Goal: Check status

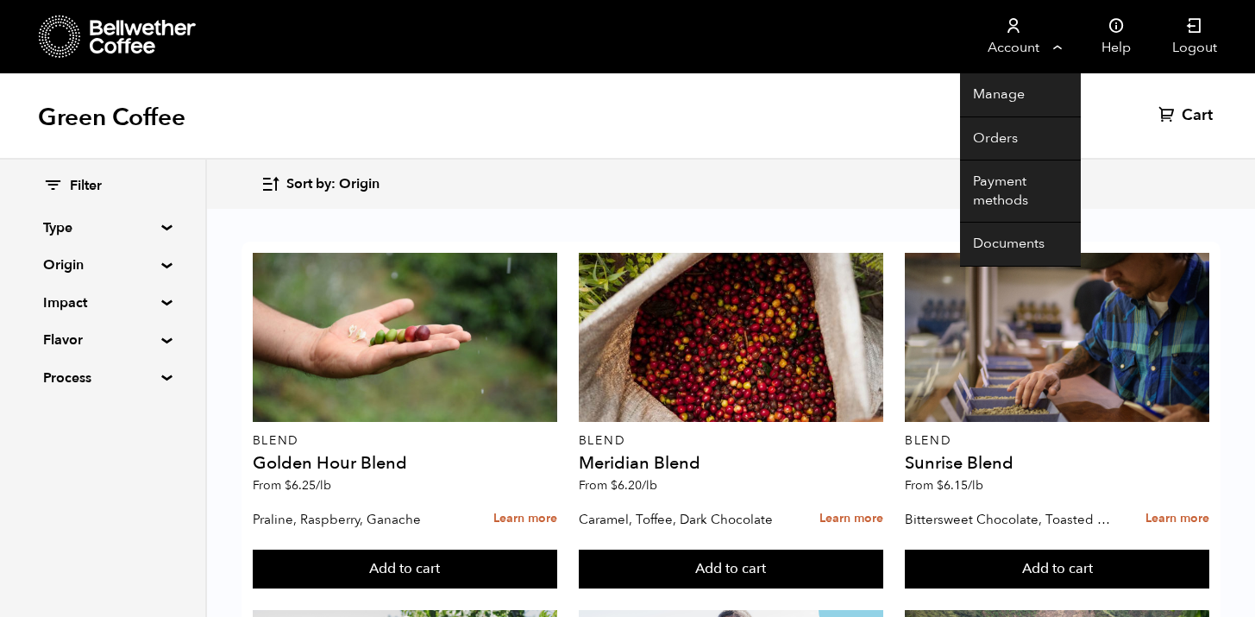
click at [1043, 41] on link "Account" at bounding box center [1013, 36] width 106 height 73
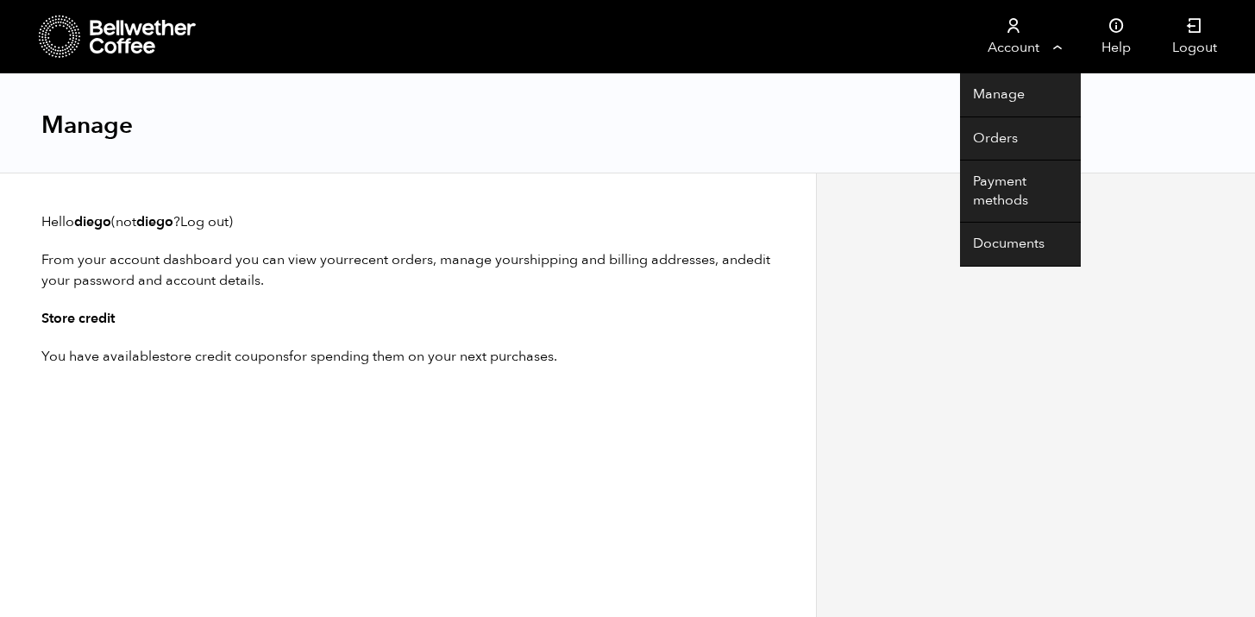
click at [1023, 53] on link "Account" at bounding box center [1013, 36] width 106 height 73
click at [1048, 48] on link "Account" at bounding box center [1013, 36] width 106 height 73
click at [1004, 147] on link "Orders" at bounding box center [1020, 139] width 121 height 44
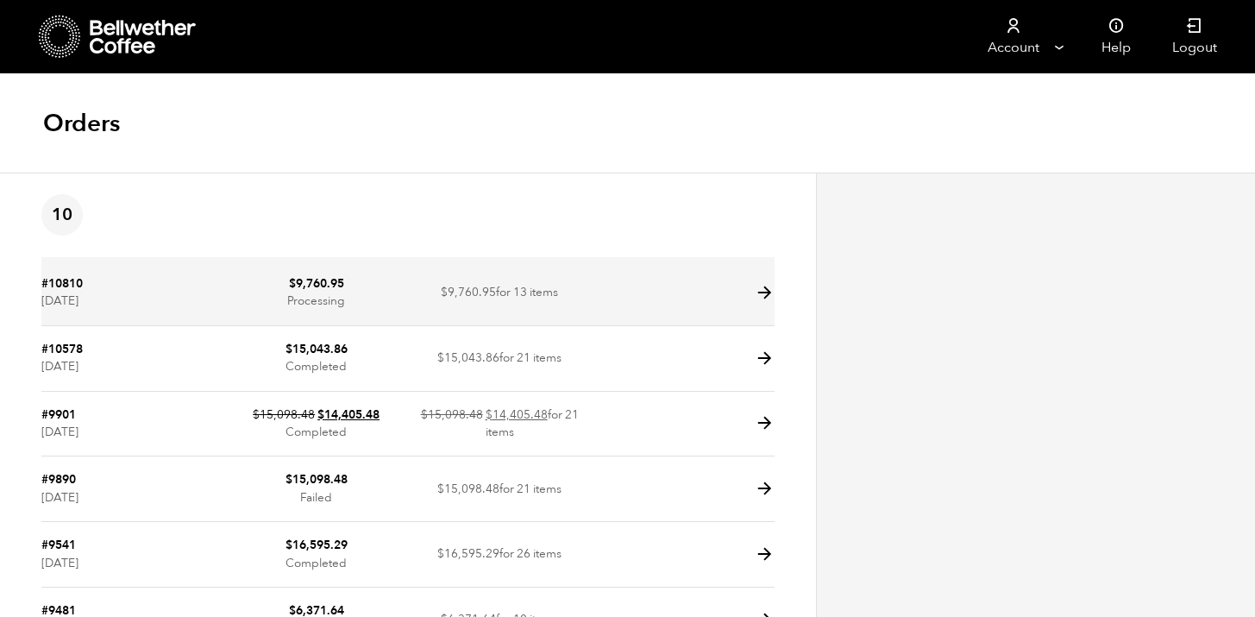
click at [356, 304] on td "$ 9,760.95 Processing" at bounding box center [315, 293] width 183 height 66
click at [771, 291] on icon at bounding box center [764, 293] width 20 height 20
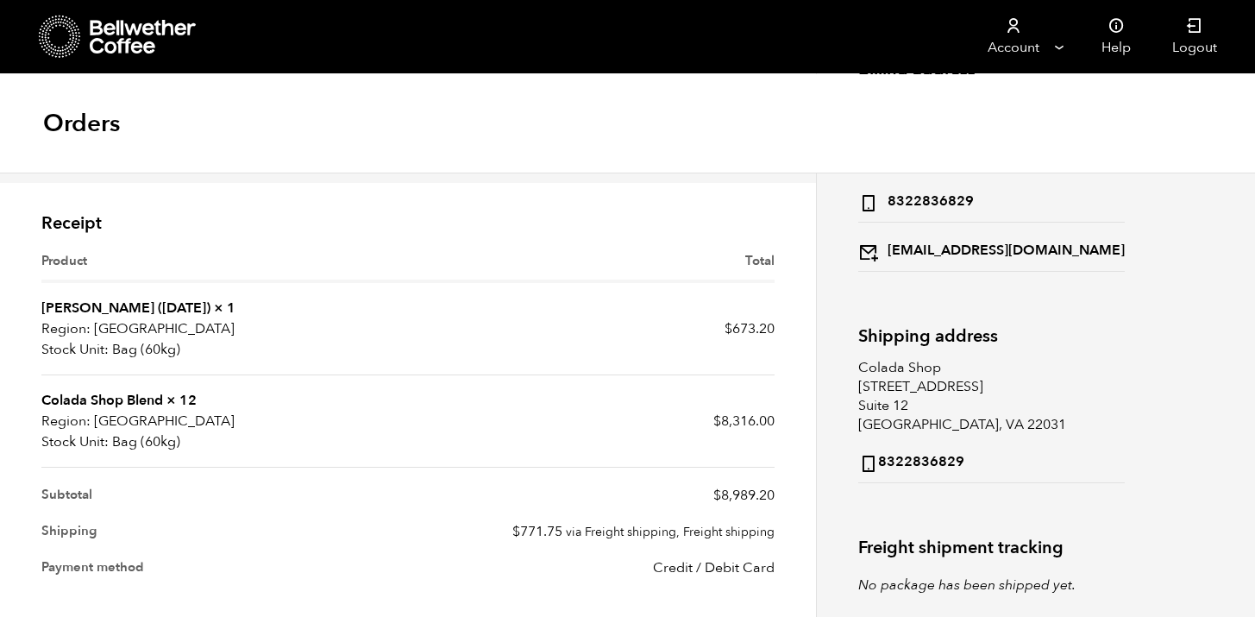
scroll to position [226, 0]
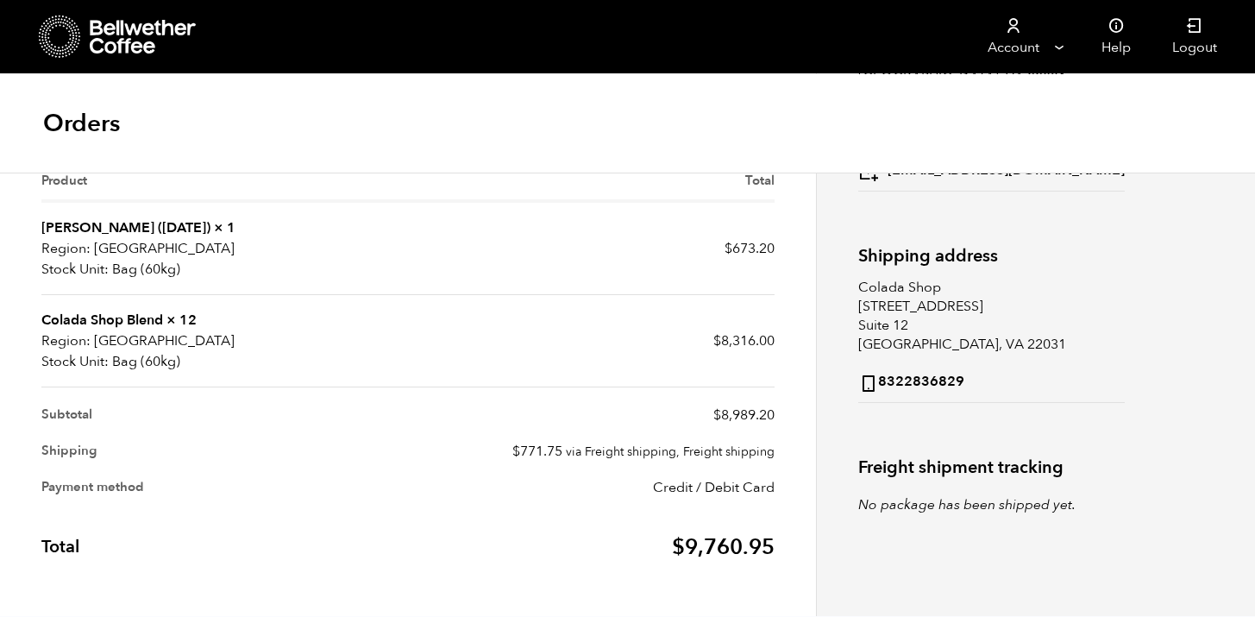
click at [698, 460] on td "$ 771.75 via Freight shipping, Freight shipping" at bounding box center [591, 451] width 366 height 36
click at [702, 457] on small "via Freight shipping, Freight shipping" at bounding box center [670, 451] width 209 height 16
click at [993, 477] on h2 "Freight shipment tracking" at bounding box center [1035, 467] width 355 height 20
click at [992, 504] on icon "No package has been shipped yet." at bounding box center [966, 504] width 217 height 19
click at [871, 385] on icon at bounding box center [868, 383] width 20 height 20
